Goal: Information Seeking & Learning: Learn about a topic

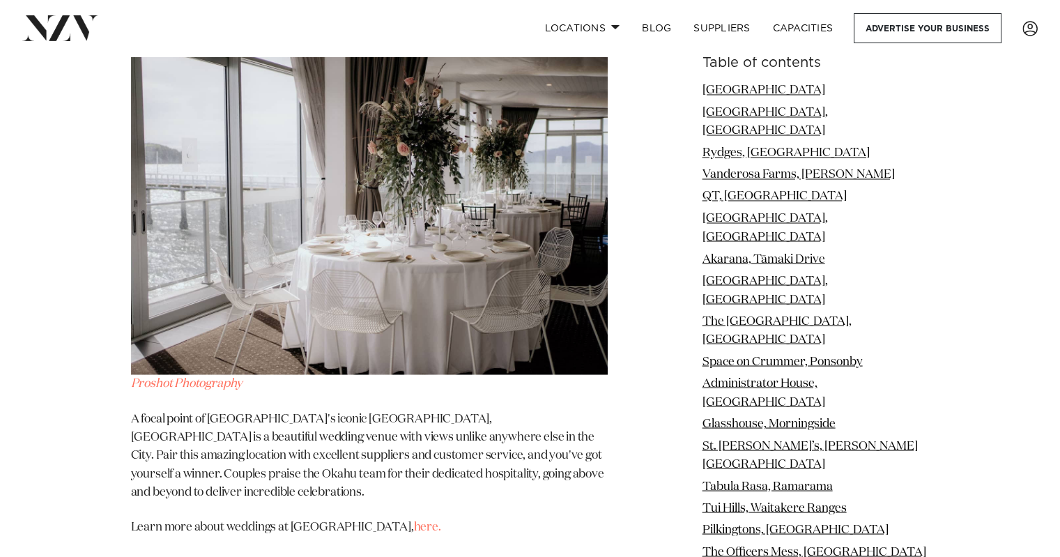
scroll to position [13177, 0]
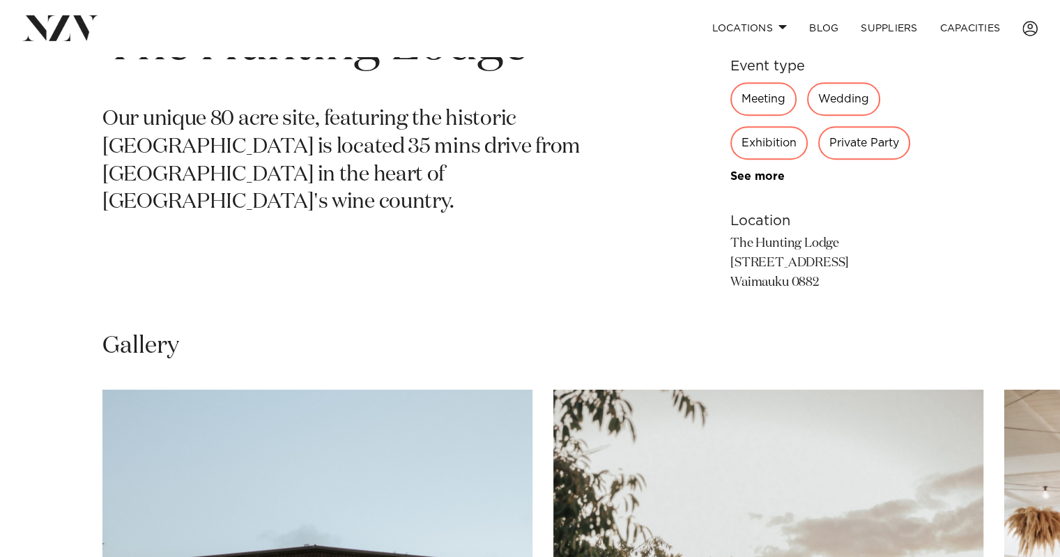
scroll to position [627, 0]
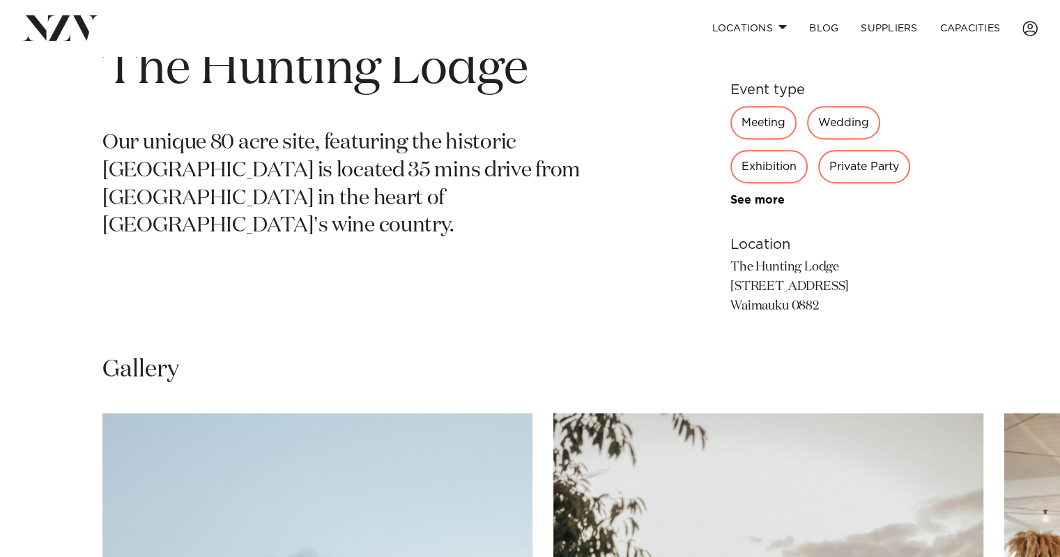
click at [855, 124] on div "Wedding" at bounding box center [843, 122] width 73 height 33
click at [855, 120] on div "Wedding" at bounding box center [843, 122] width 73 height 33
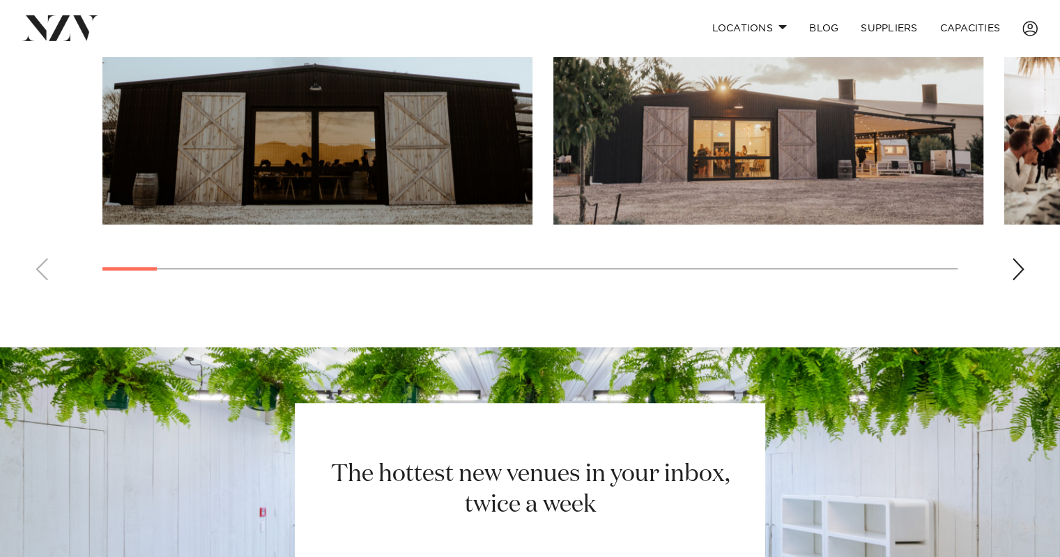
scroll to position [1004, 0]
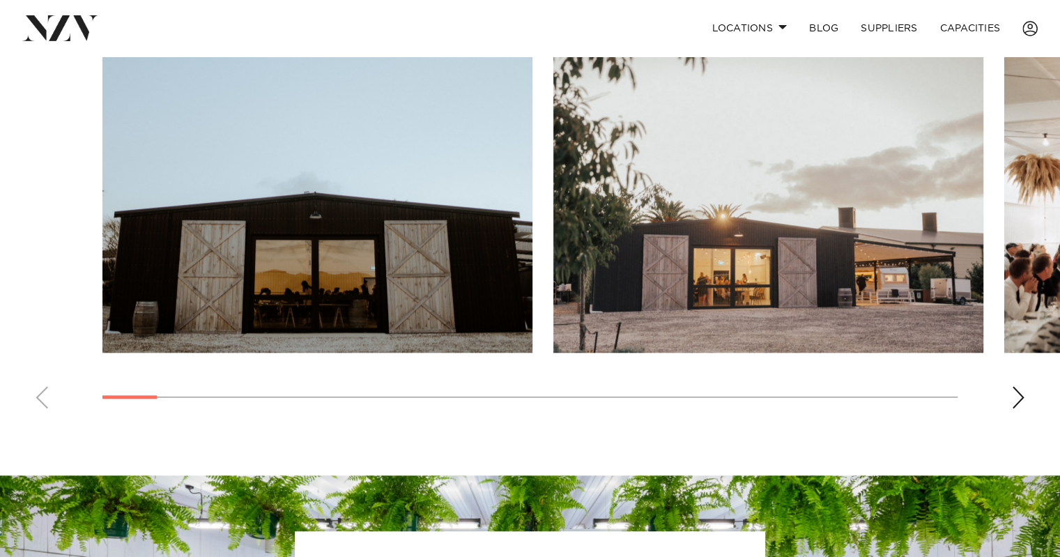
click at [1010, 393] on swiper-container at bounding box center [530, 228] width 1060 height 383
click at [1012, 402] on div "Next slide" at bounding box center [1019, 397] width 14 height 22
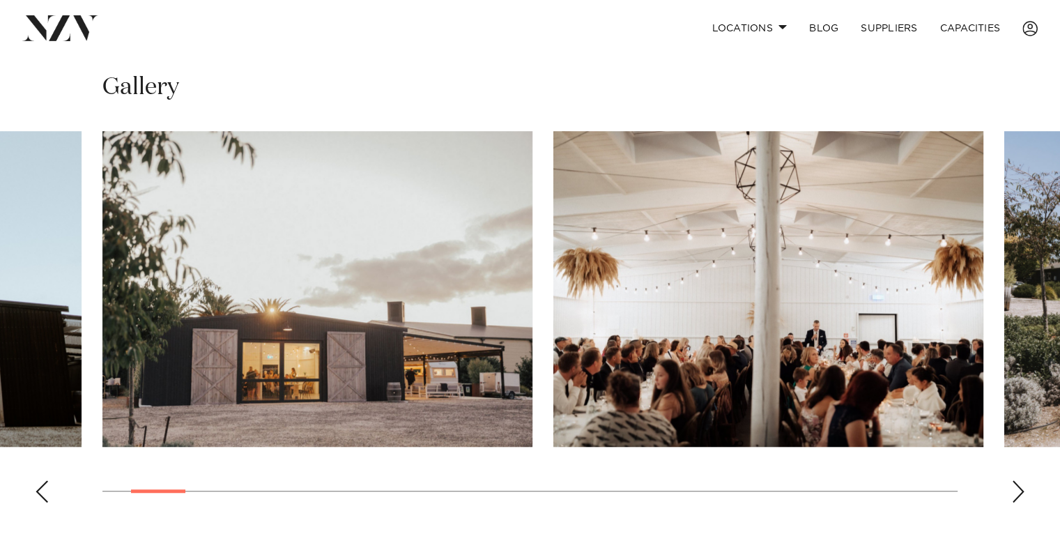
scroll to position [934, 0]
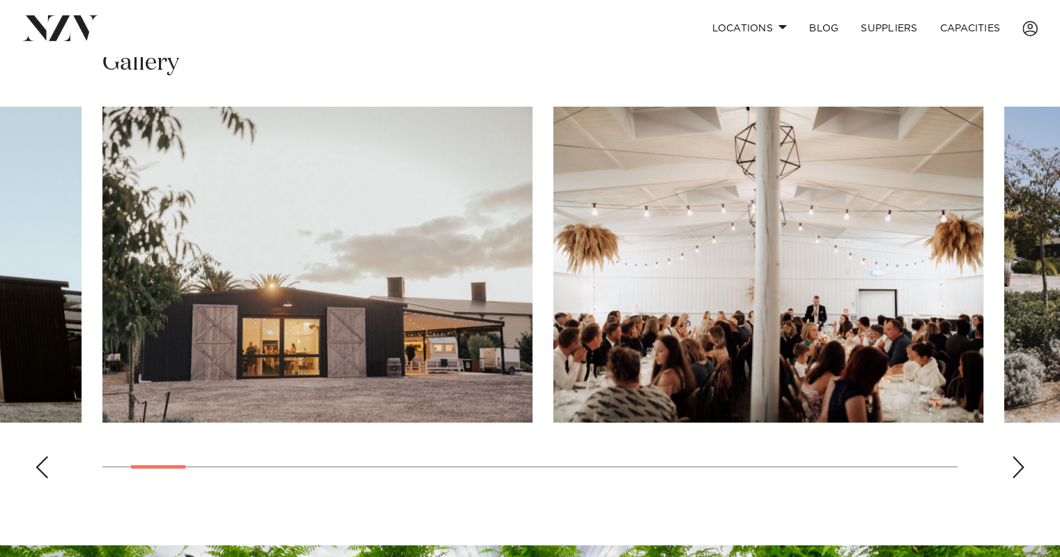
click at [1021, 471] on div "Next slide" at bounding box center [1019, 467] width 14 height 22
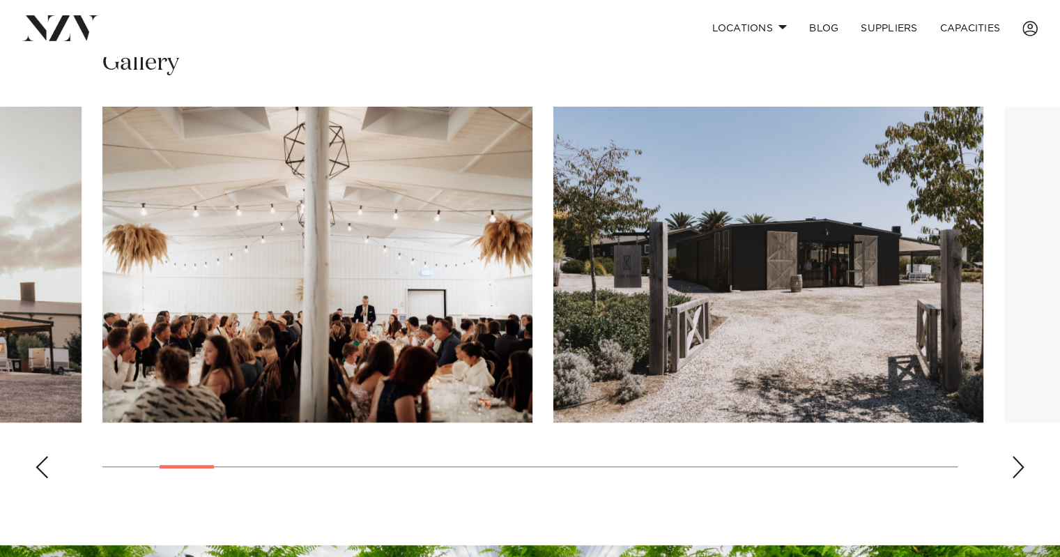
click at [1019, 468] on div "Next slide" at bounding box center [1019, 467] width 14 height 22
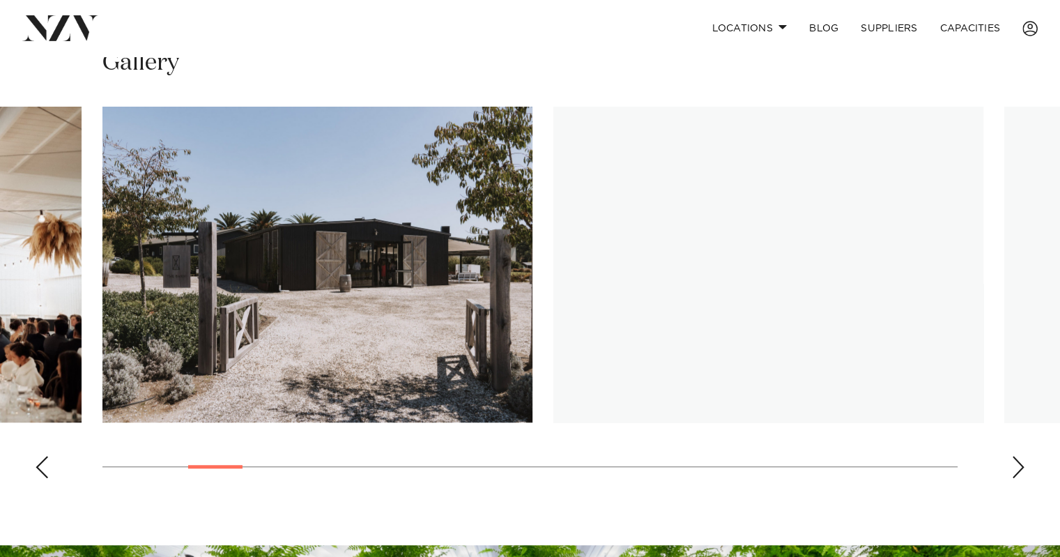
click at [1019, 468] on div "Next slide" at bounding box center [1019, 467] width 14 height 22
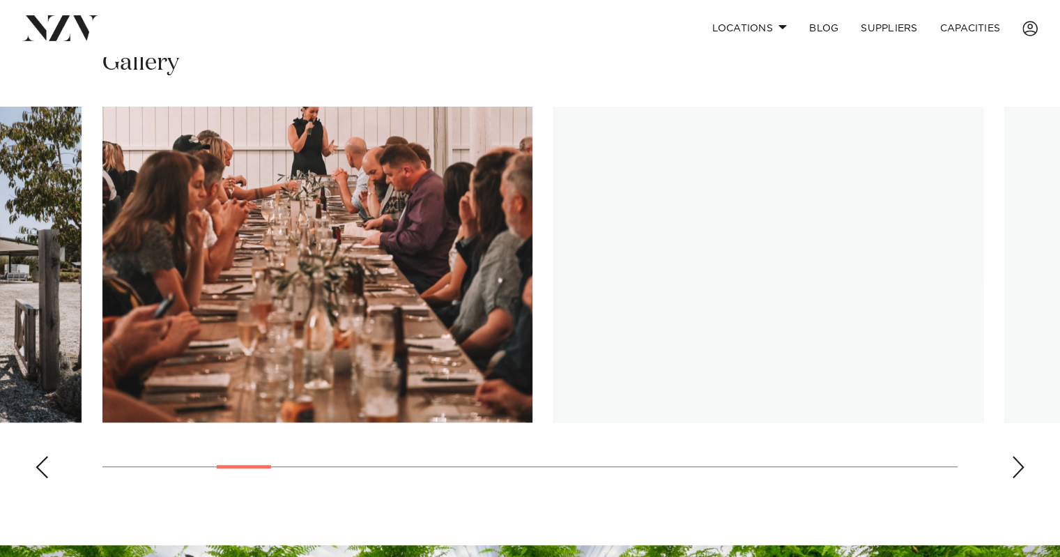
click at [1019, 468] on div "Next slide" at bounding box center [1019, 467] width 14 height 22
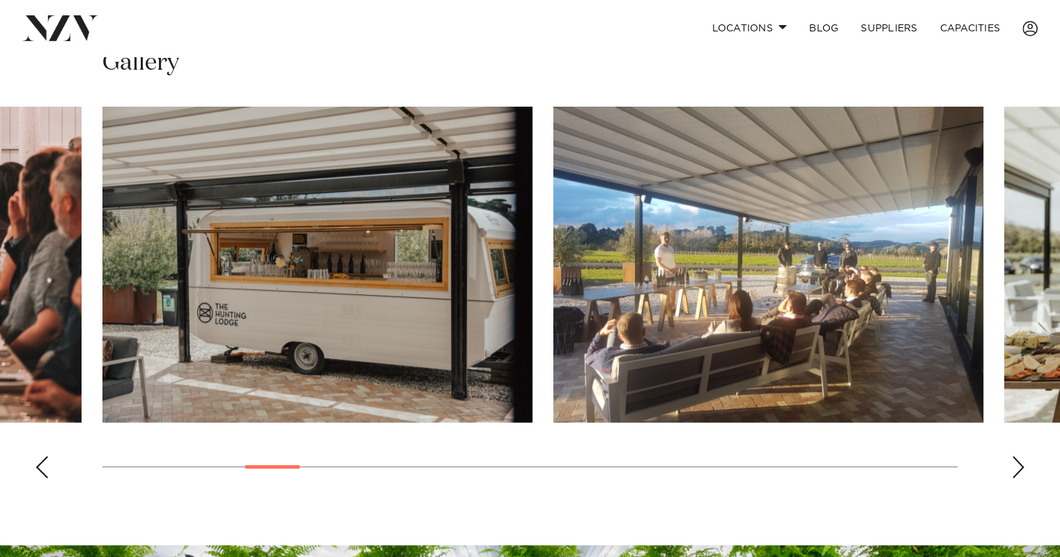
click at [1019, 468] on div "Next slide" at bounding box center [1019, 467] width 14 height 22
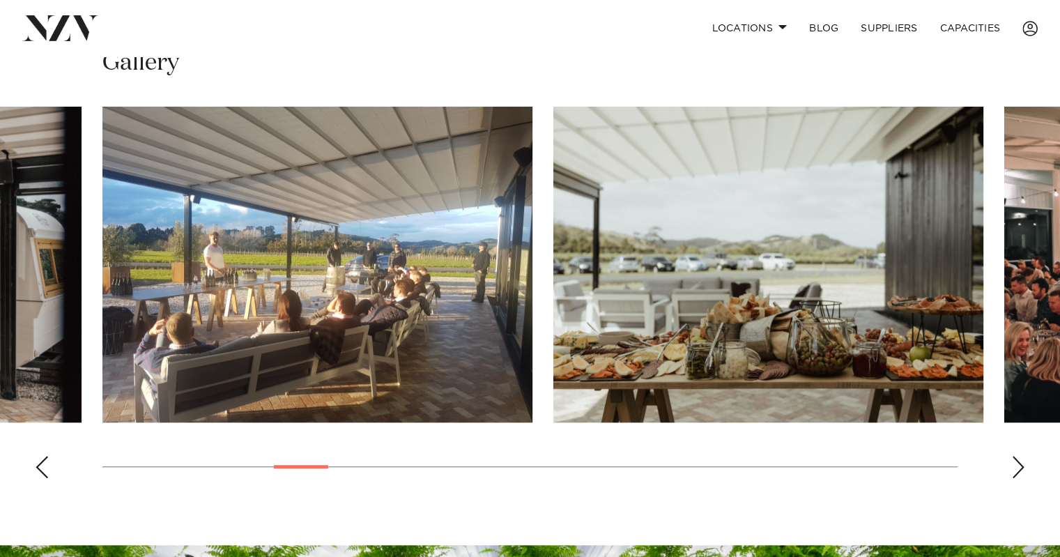
click at [1019, 468] on div "Next slide" at bounding box center [1019, 467] width 14 height 22
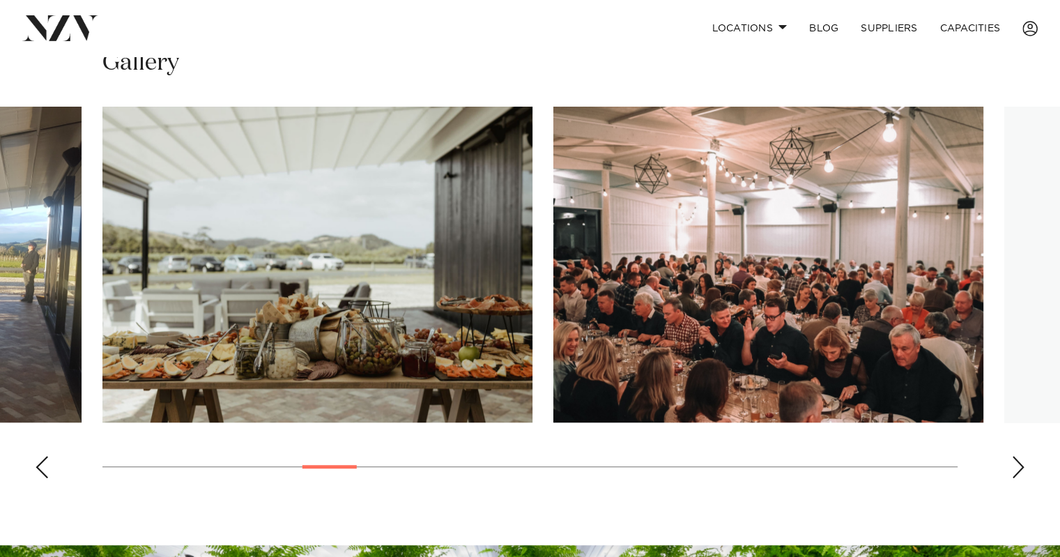
click at [1019, 468] on div "Next slide" at bounding box center [1019, 467] width 14 height 22
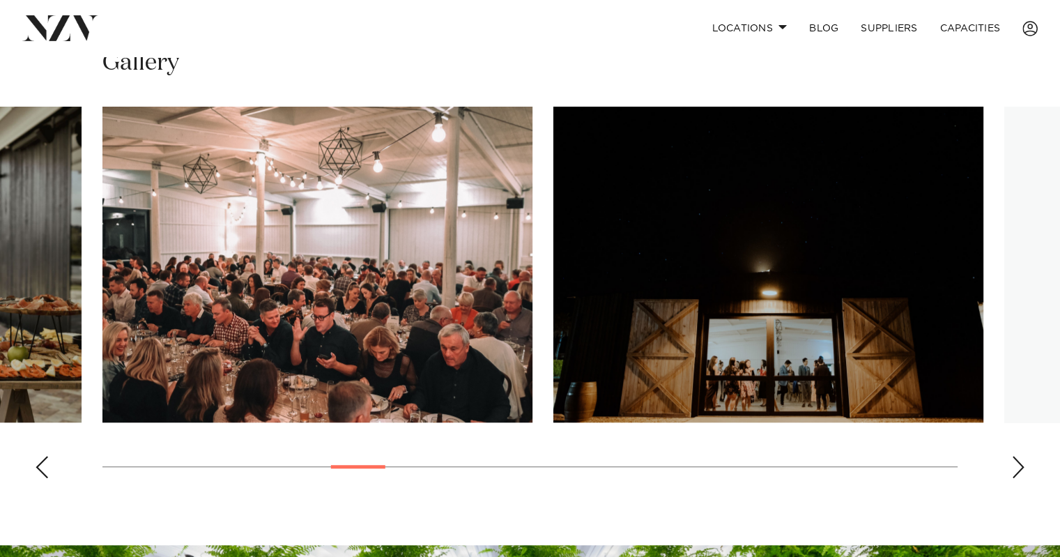
click at [1019, 468] on div "Next slide" at bounding box center [1019, 467] width 14 height 22
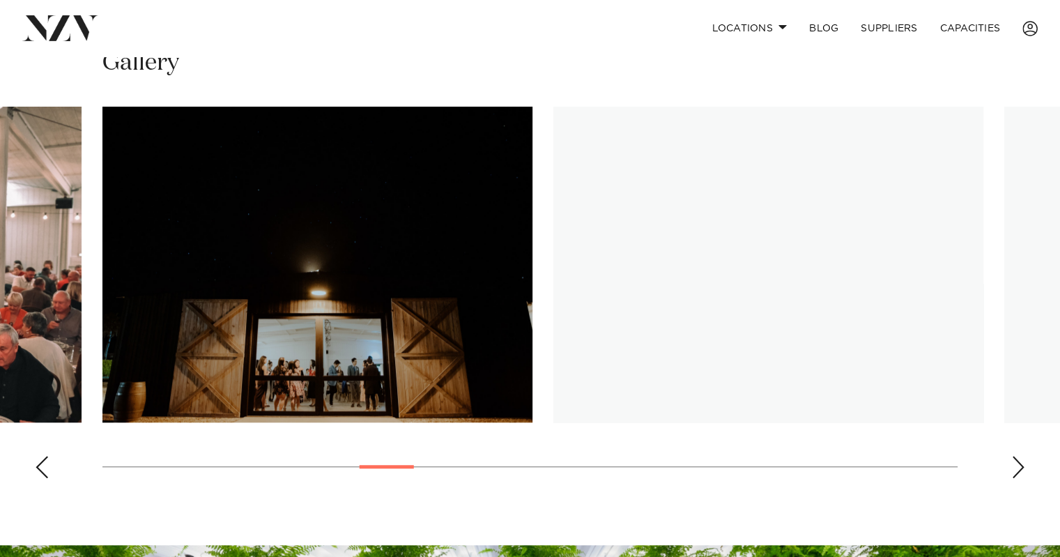
click at [1019, 468] on div "Next slide" at bounding box center [1019, 467] width 14 height 22
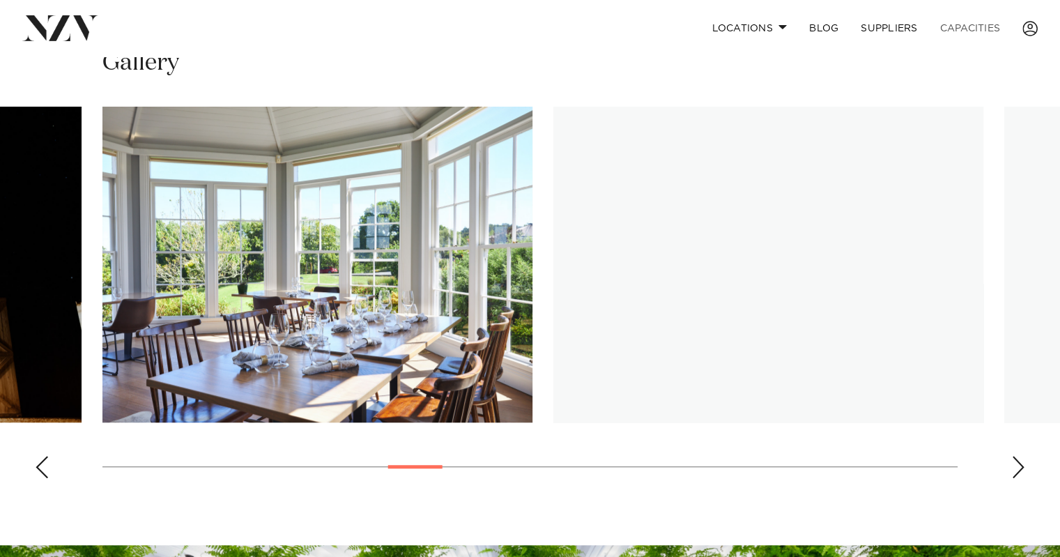
click at [975, 31] on link "Capacities" at bounding box center [970, 28] width 83 height 30
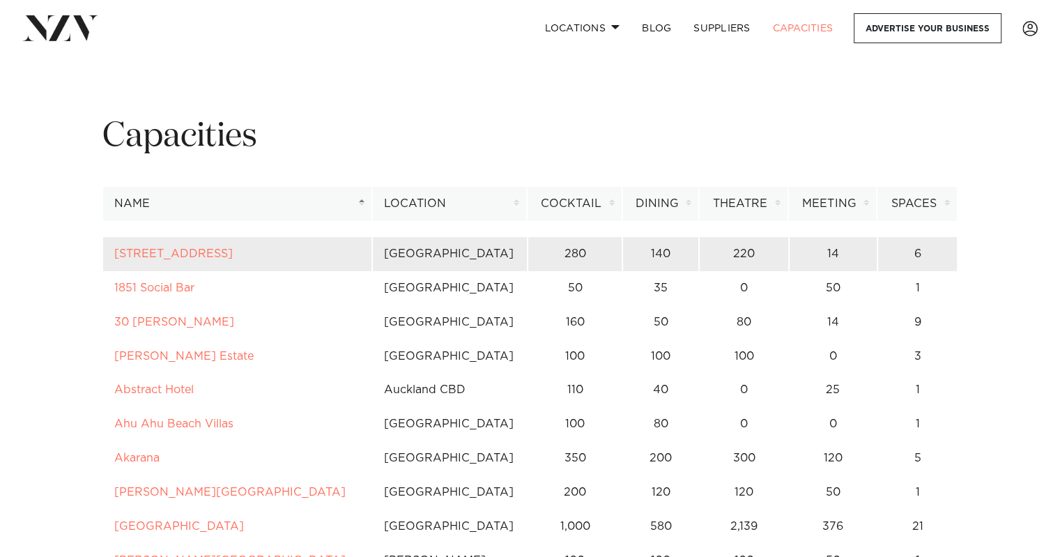
click at [264, 259] on td "12 Madden Street" at bounding box center [237, 254] width 270 height 34
